Goal: Transaction & Acquisition: Subscribe to service/newsletter

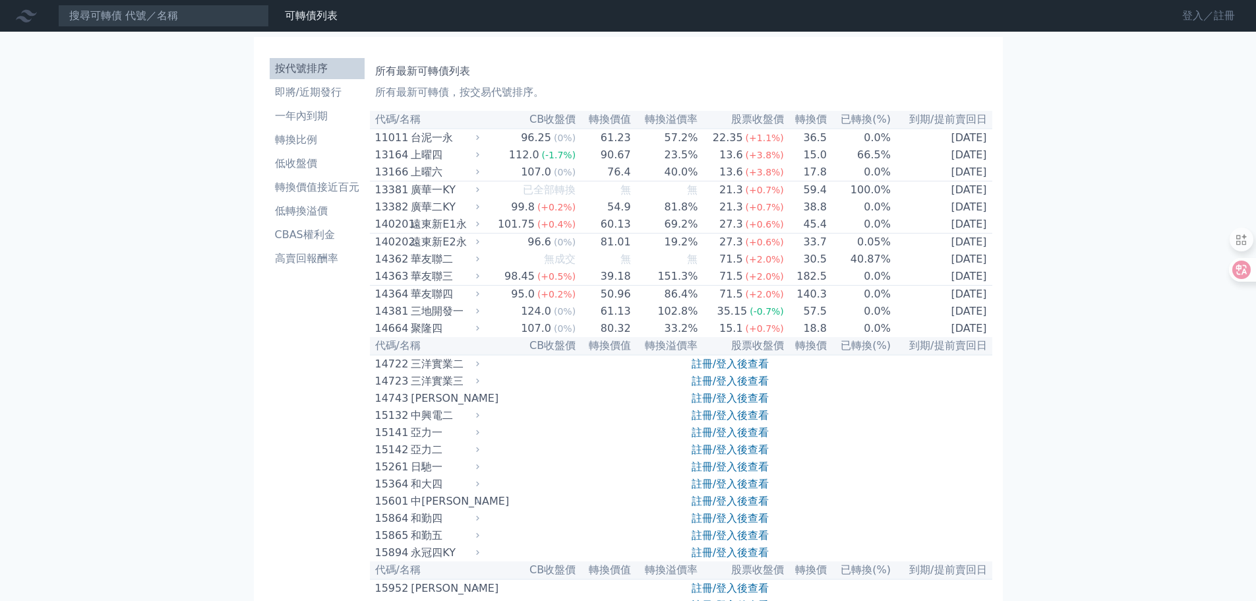
click at [1199, 19] on link "登入／註冊" at bounding box center [1209, 15] width 74 height 21
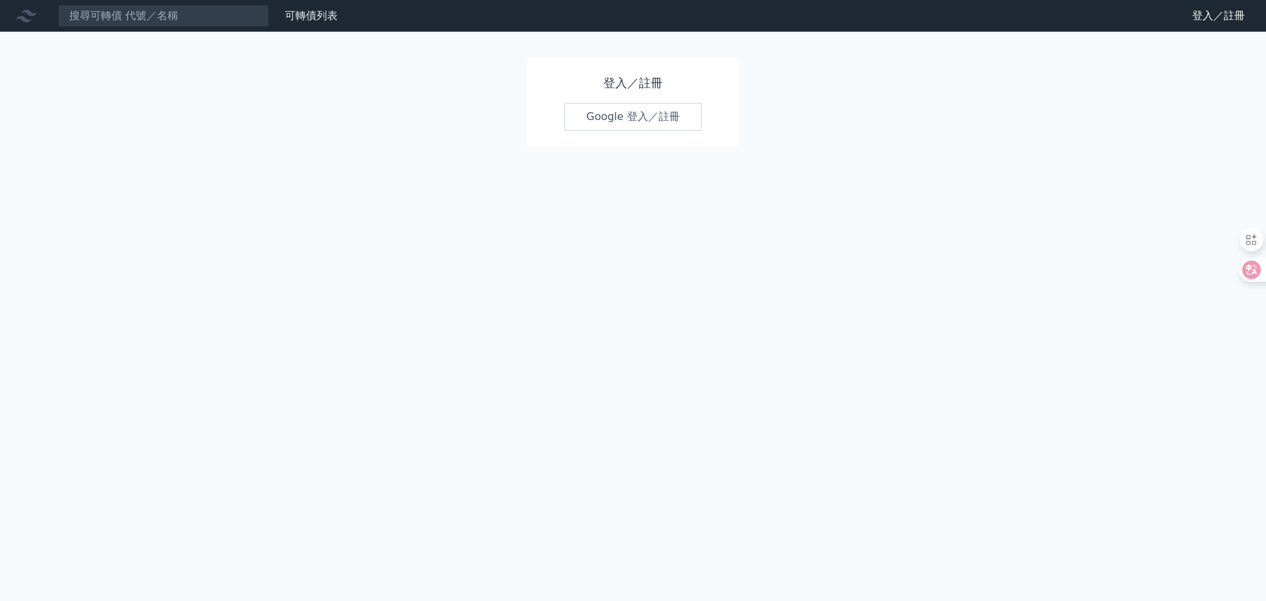
click at [16, 15] on icon at bounding box center [26, 15] width 21 height 21
click at [325, 22] on div "可轉債列表" at bounding box center [311, 16] width 63 height 16
click at [0, 0] on link "財務數據" at bounding box center [0, 0] width 0 height 0
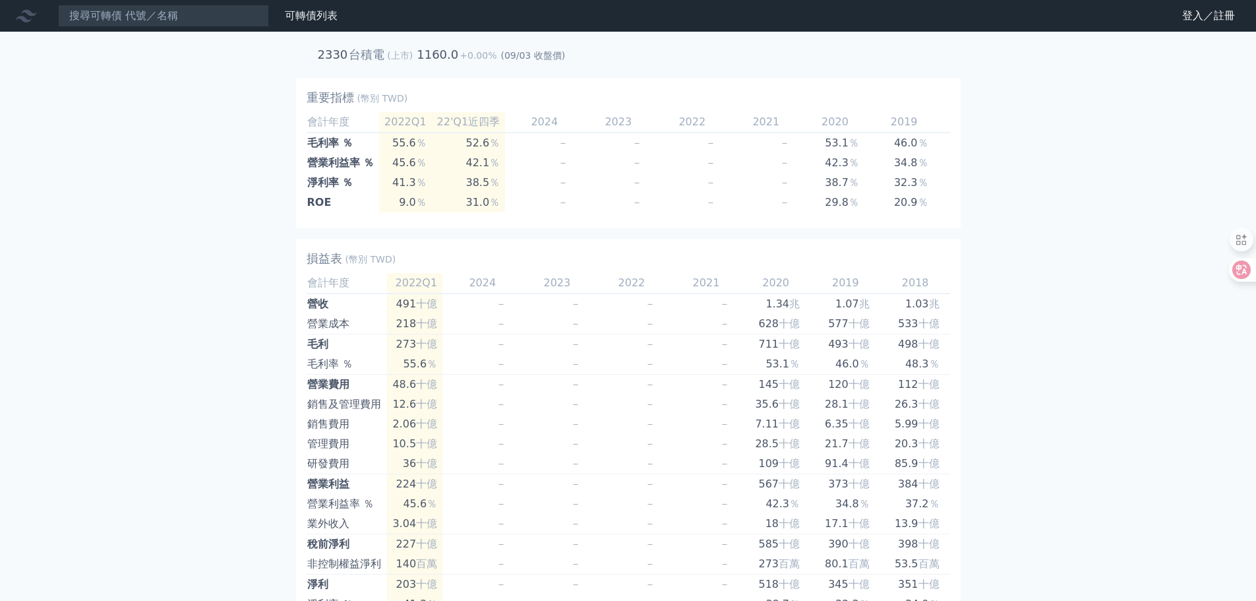
click at [27, 16] on icon at bounding box center [26, 15] width 21 height 21
click at [1192, 20] on link "登入／註冊" at bounding box center [1209, 15] width 74 height 21
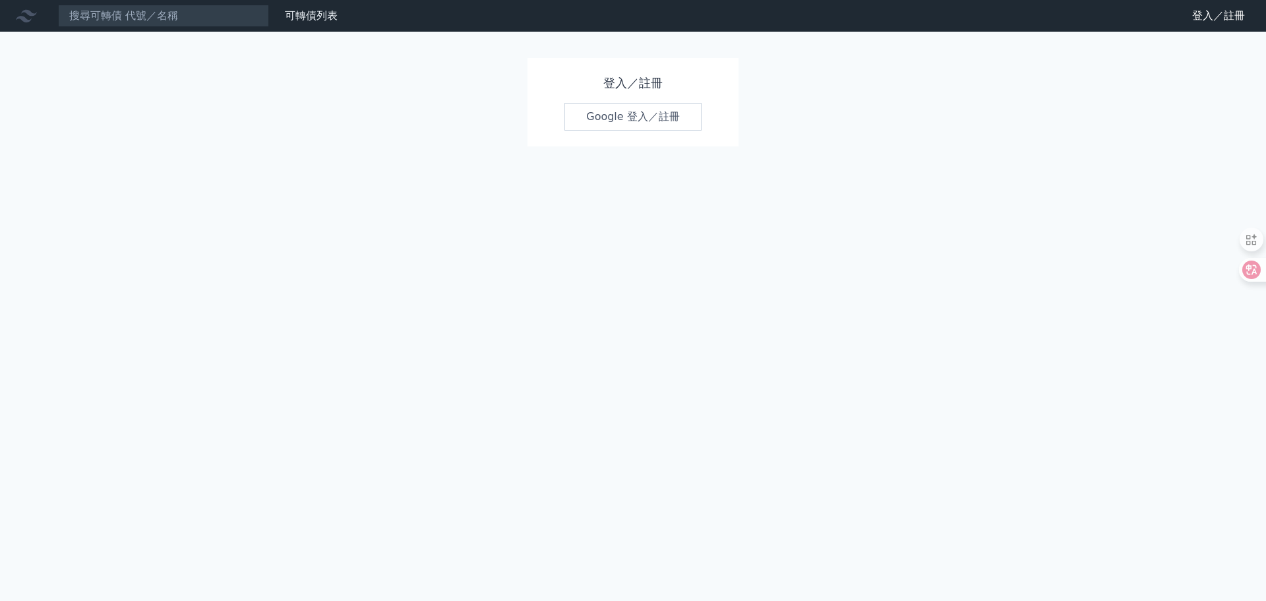
click at [662, 121] on link "Google 登入／註冊" at bounding box center [632, 117] width 137 height 28
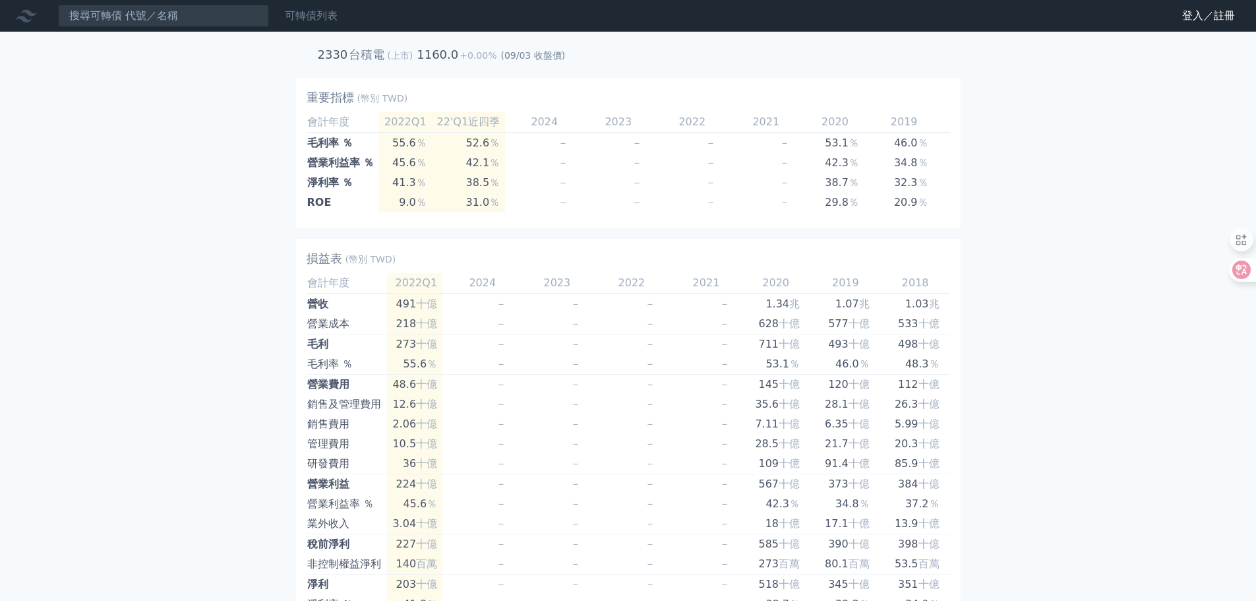
click at [312, 14] on link "可轉債列表" at bounding box center [311, 15] width 53 height 13
